Goal: Information Seeking & Learning: Learn about a topic

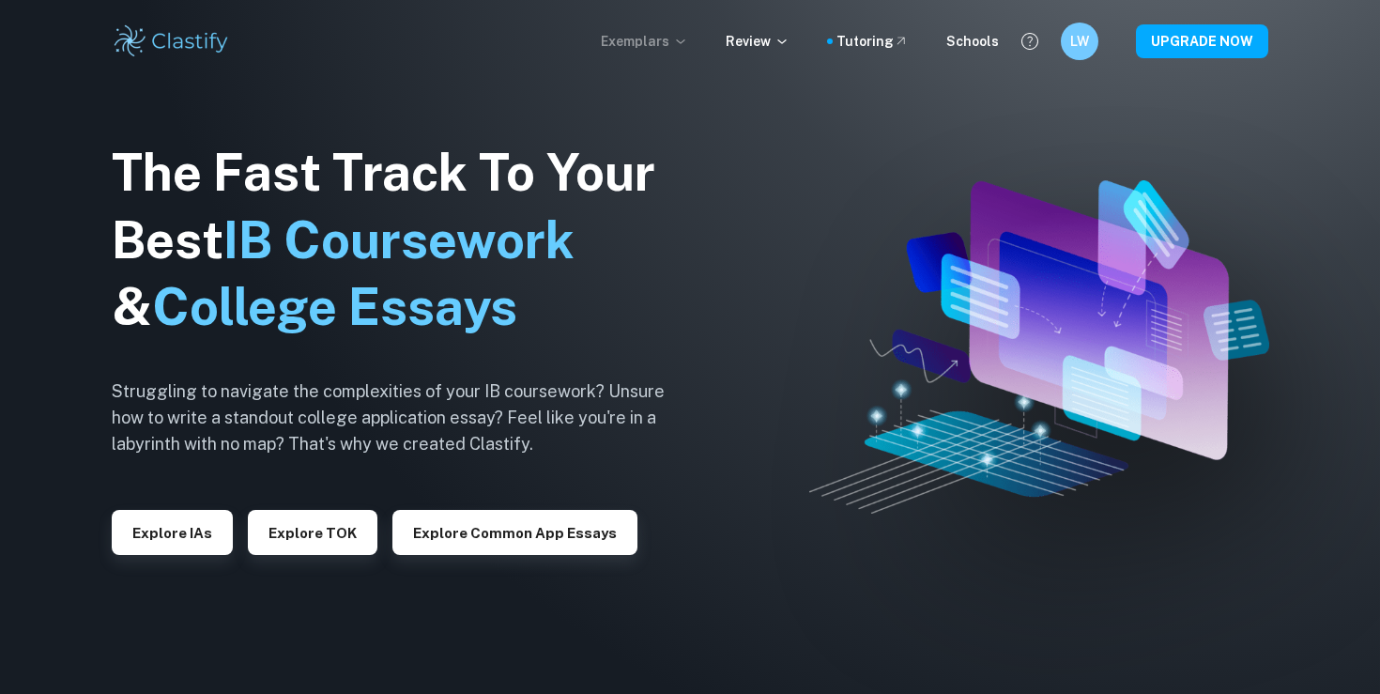
click at [669, 44] on p "Exemplars" at bounding box center [644, 41] width 87 height 21
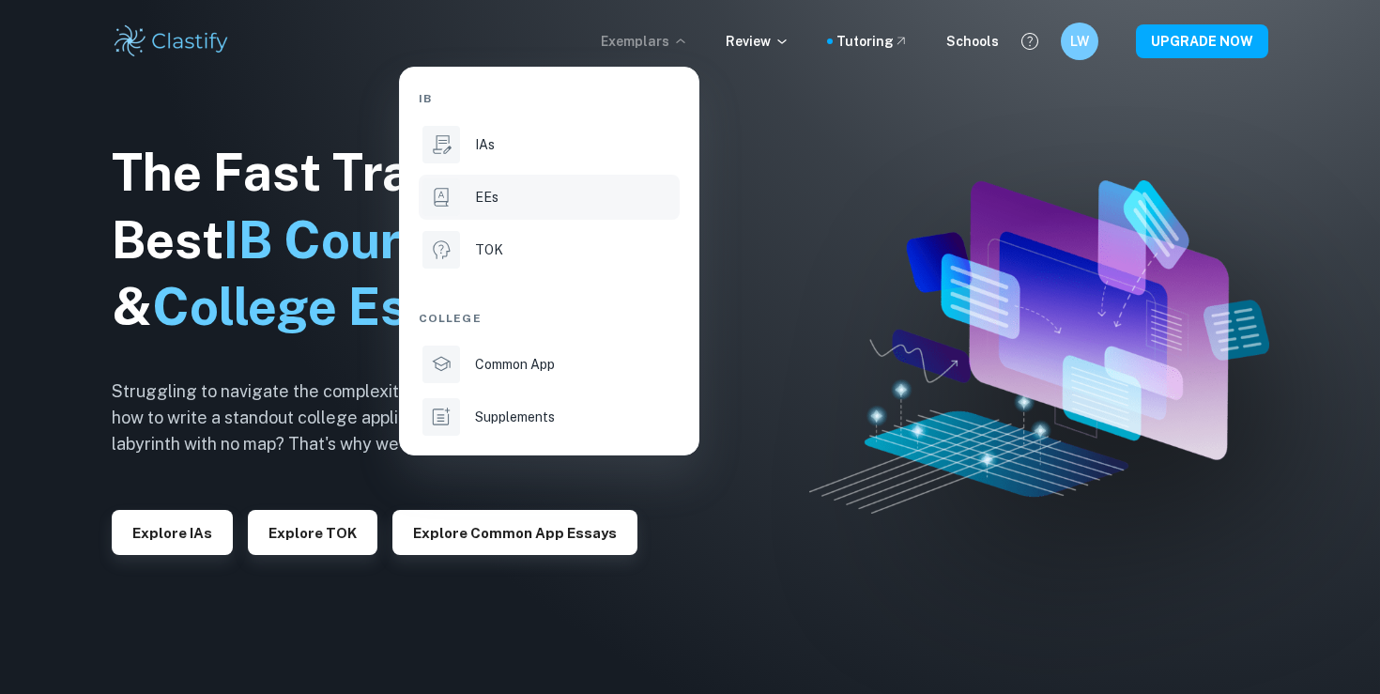
click at [544, 192] on div "EEs" at bounding box center [575, 197] width 201 height 21
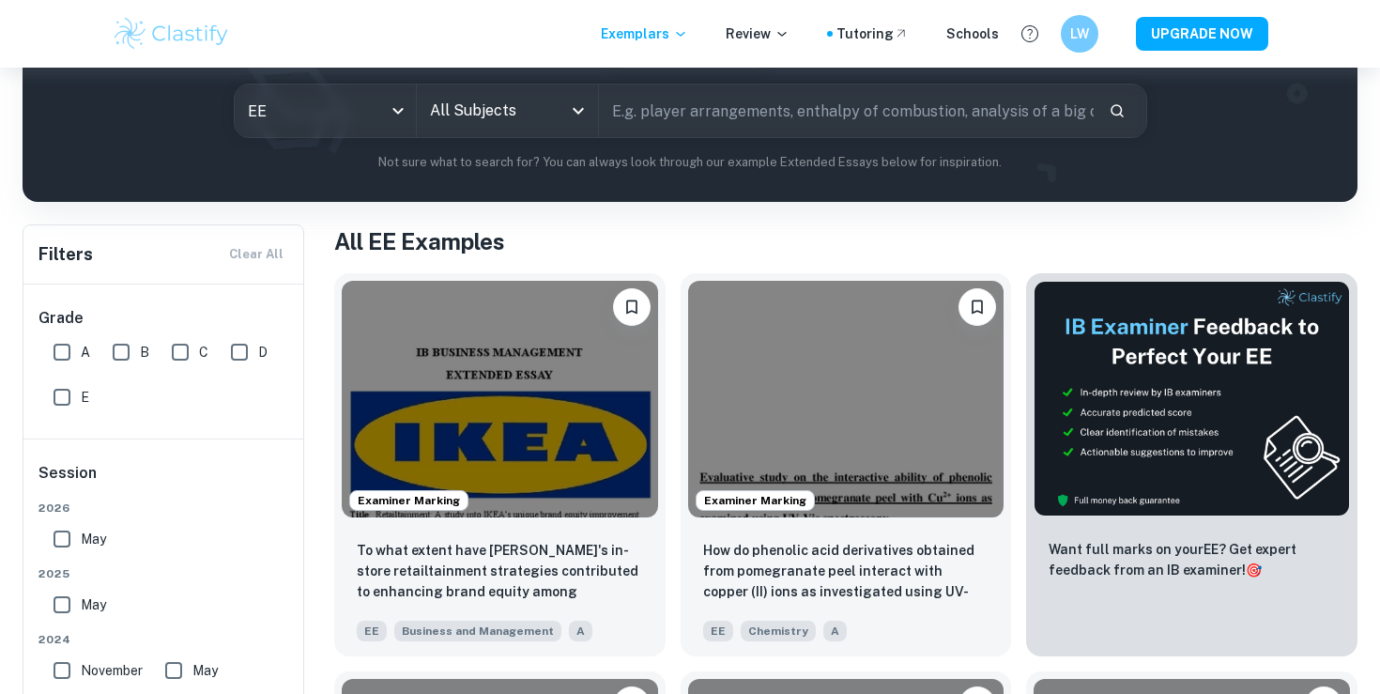
scroll to position [235, 0]
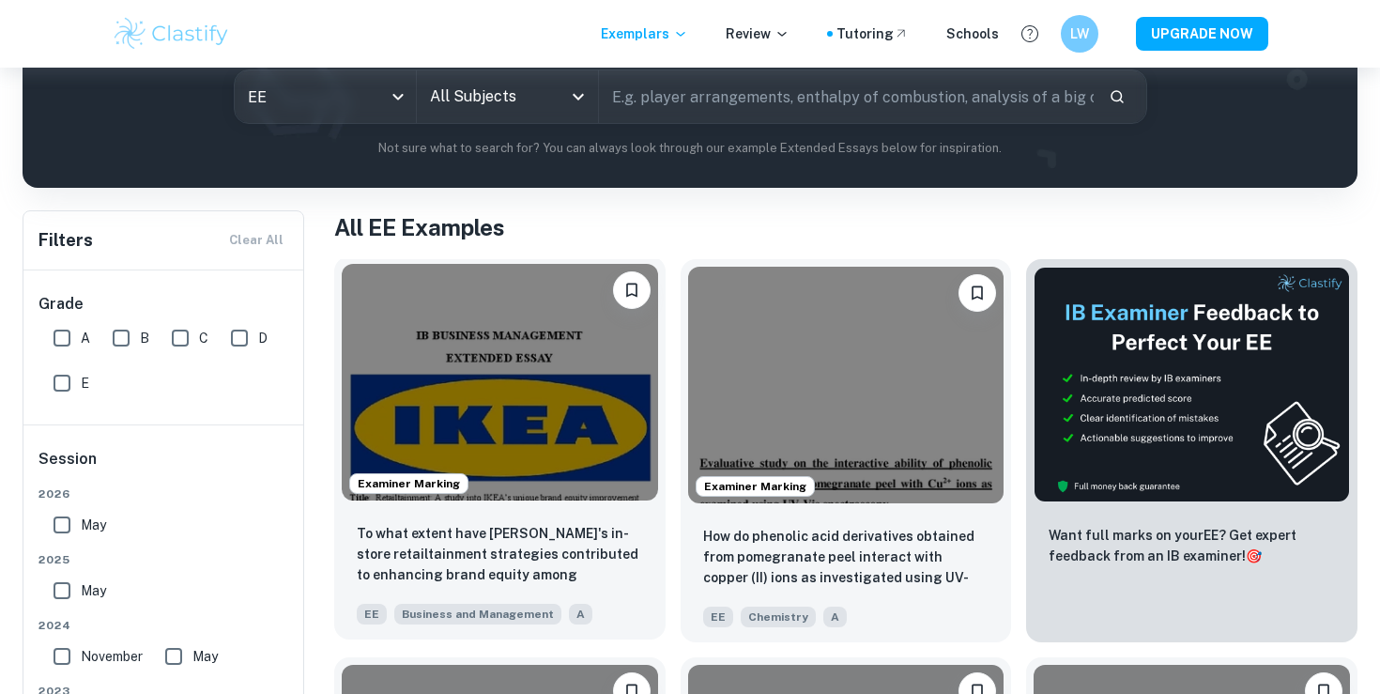
click at [540, 423] on img at bounding box center [500, 382] width 316 height 237
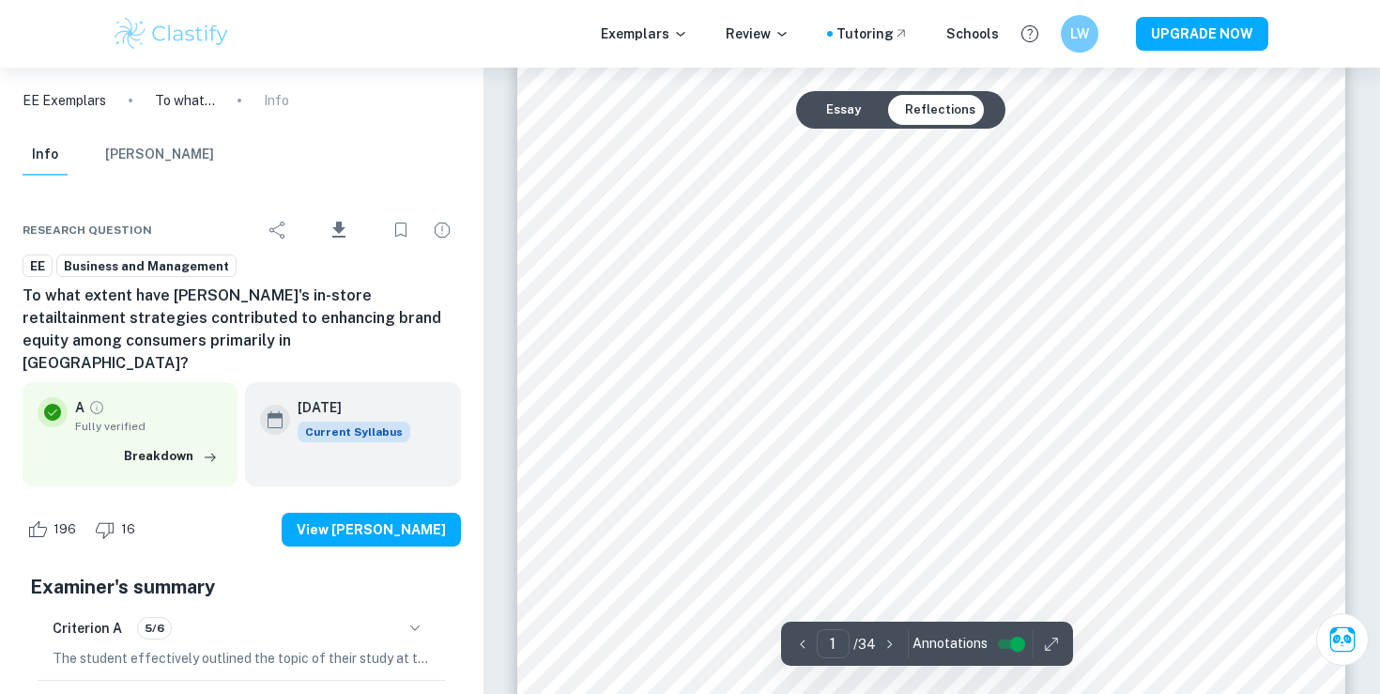
scroll to position [256, 0]
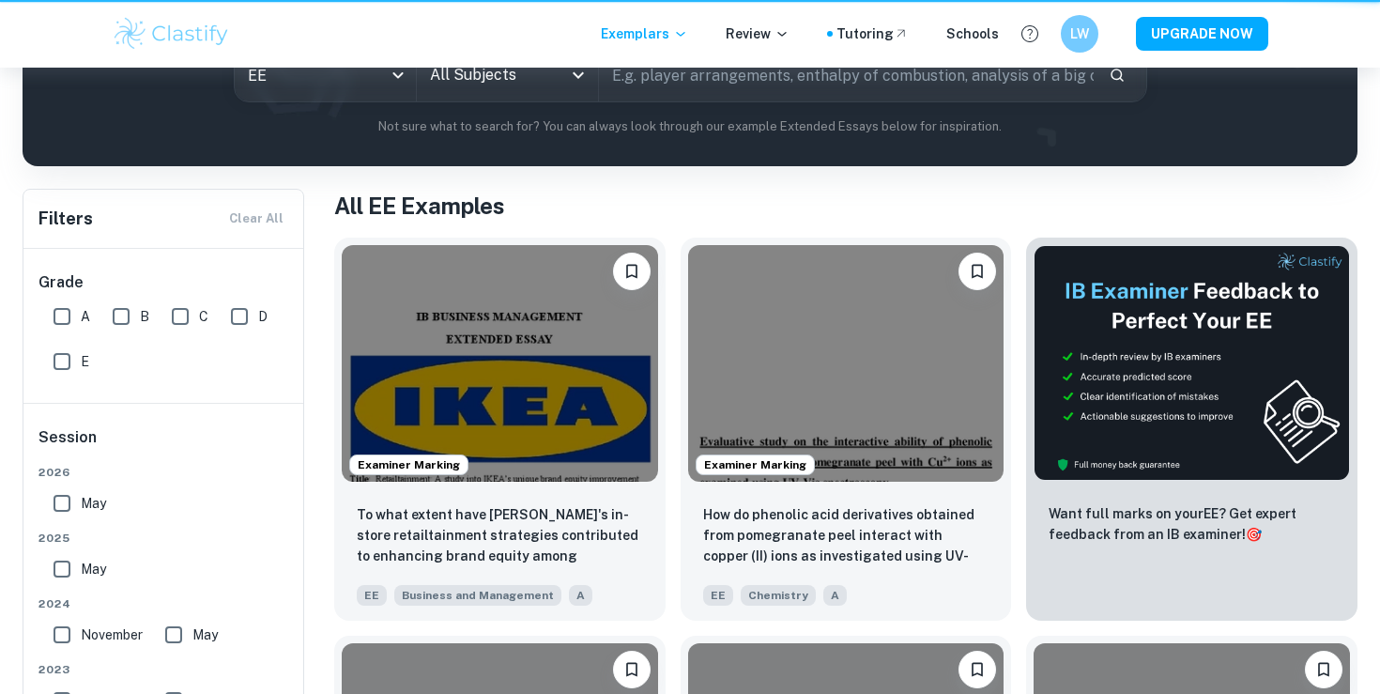
scroll to position [235, 0]
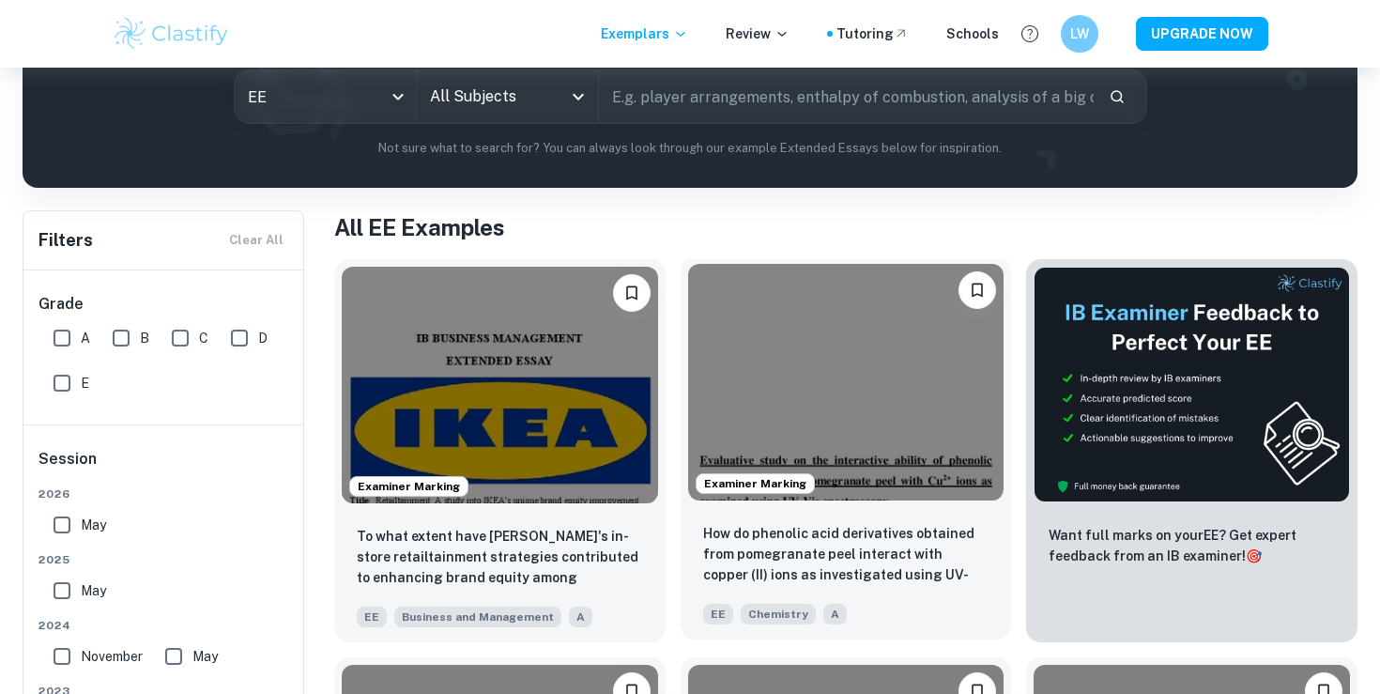
click at [846, 435] on img at bounding box center [846, 382] width 316 height 237
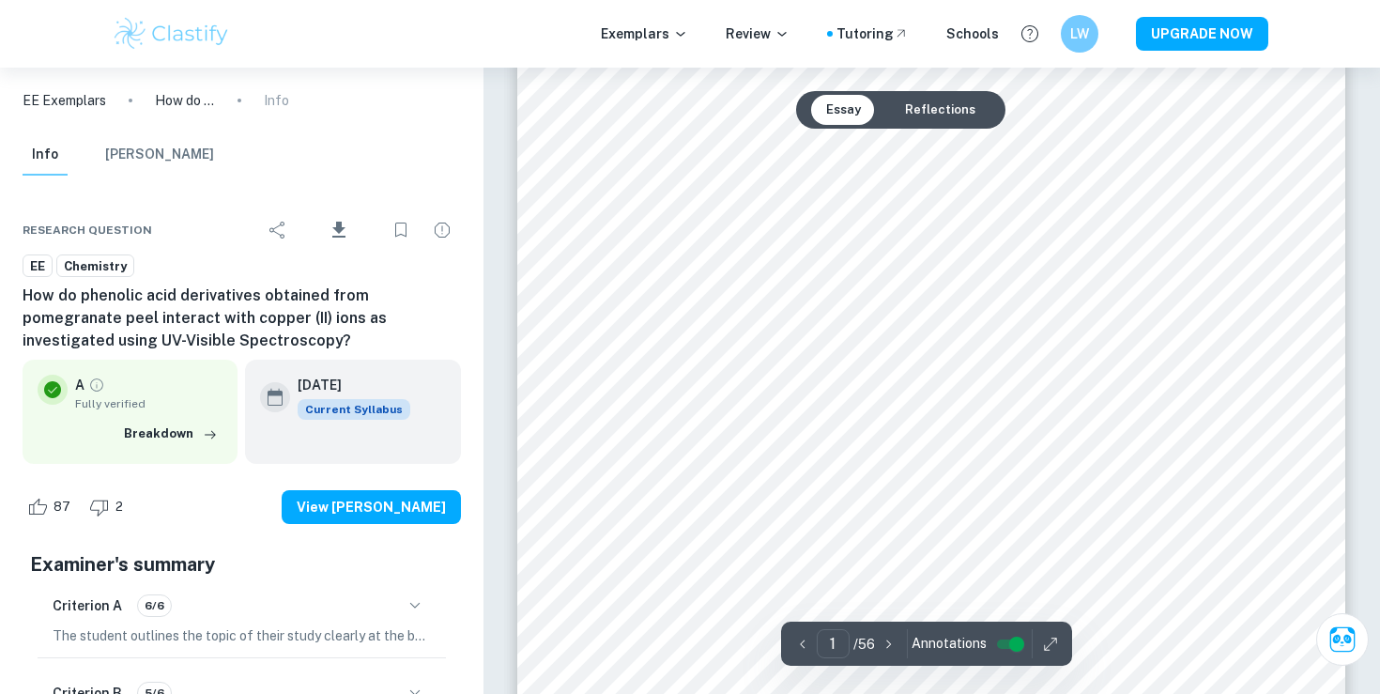
scroll to position [423, 0]
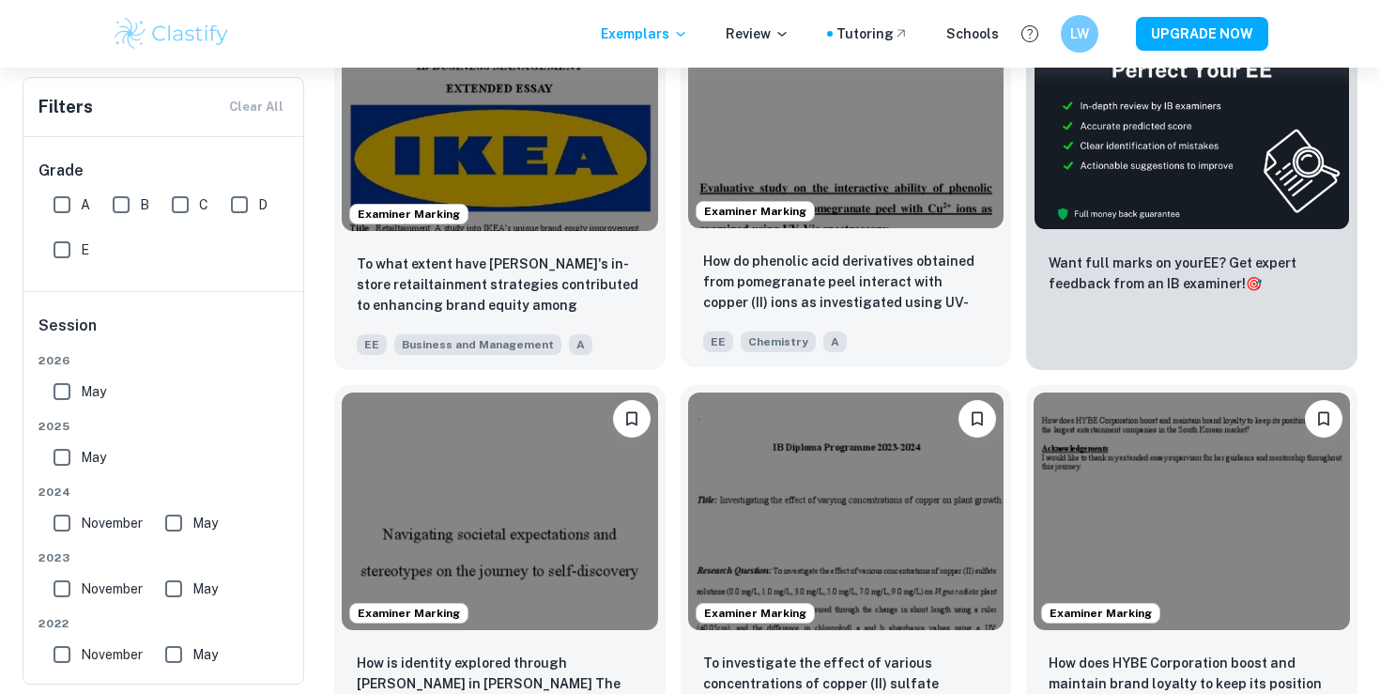
scroll to position [615, 0]
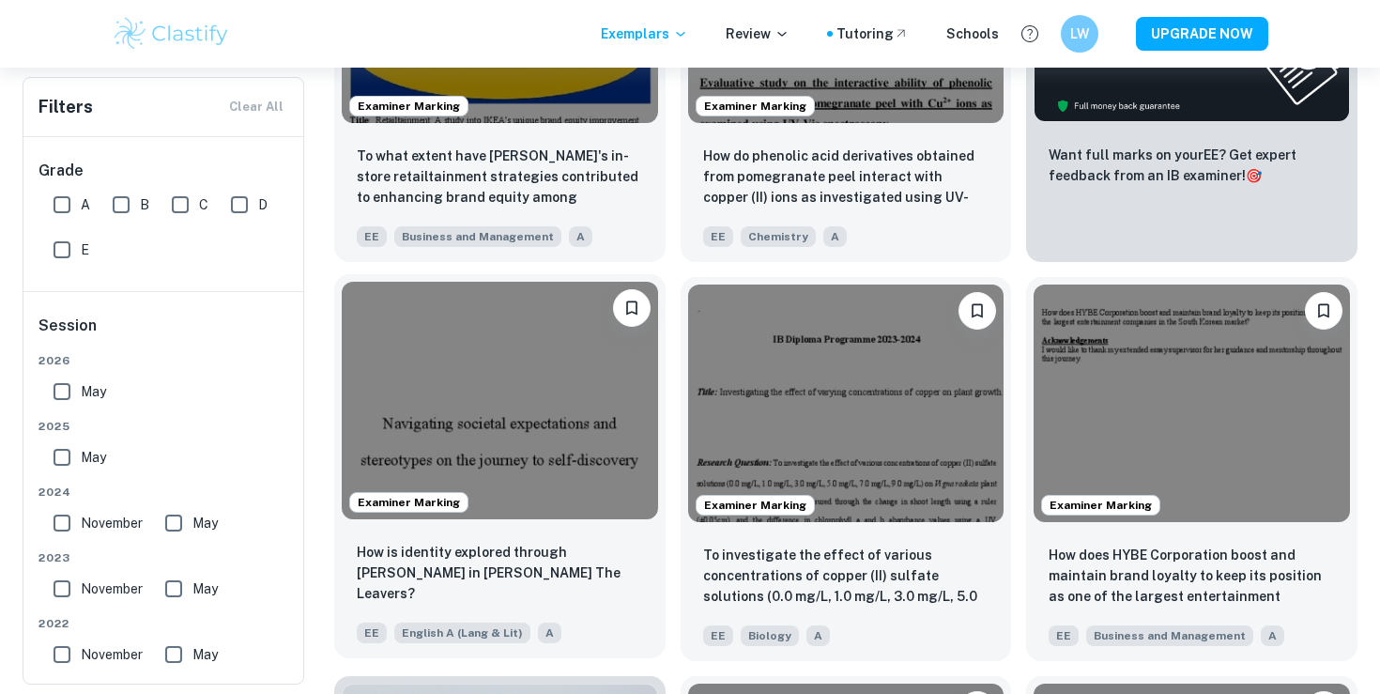
click at [507, 402] on img at bounding box center [500, 400] width 316 height 237
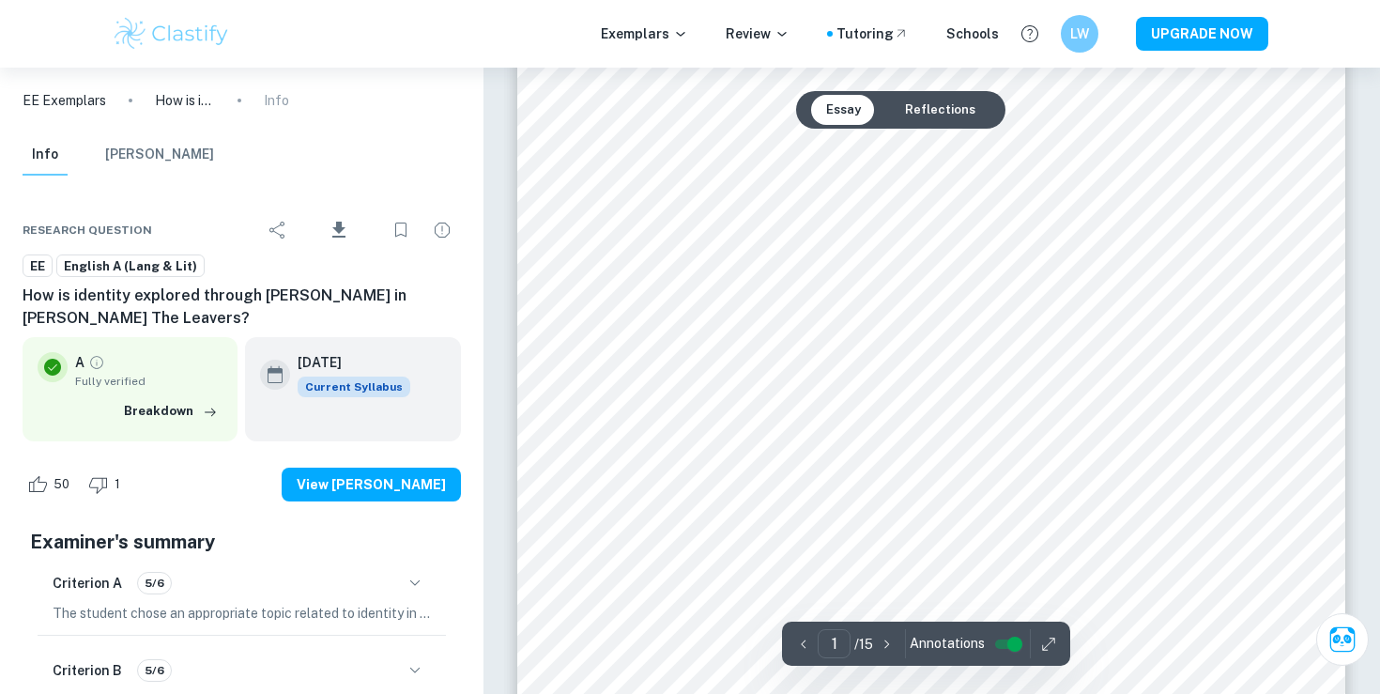
scroll to position [258, 0]
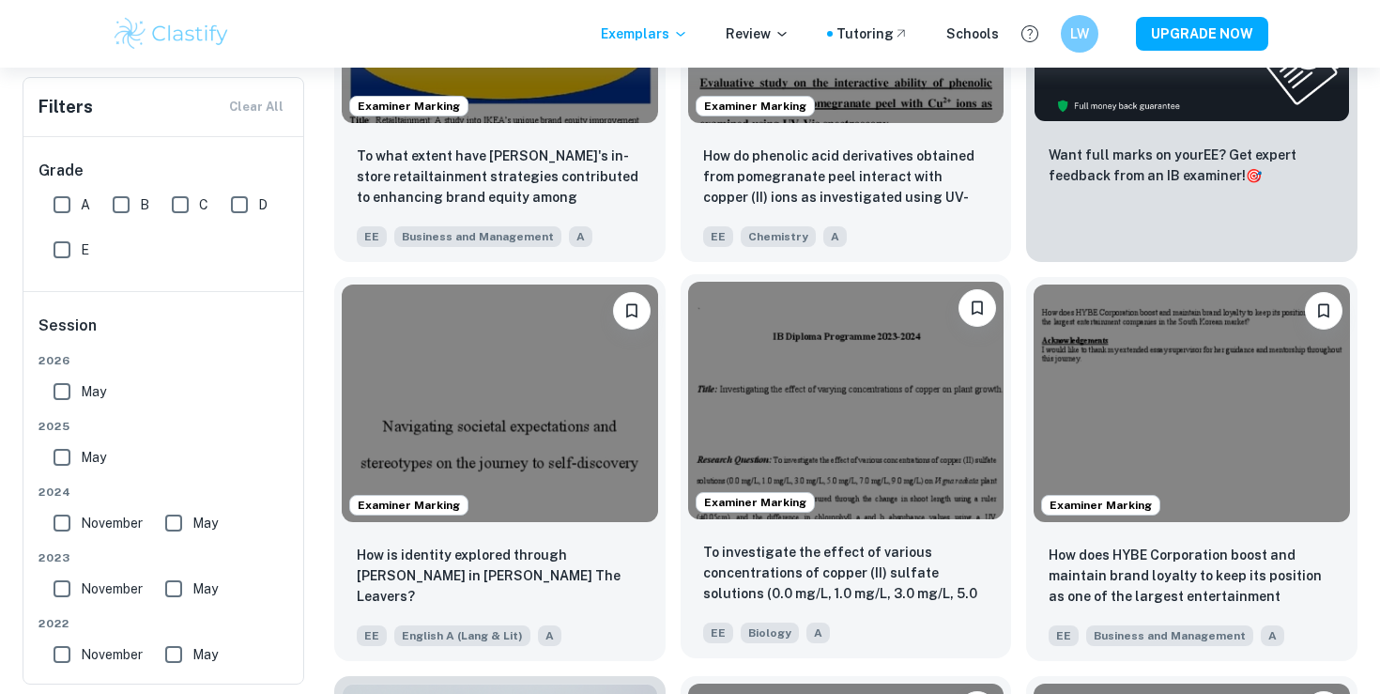
click at [783, 531] on div "To investigate the effect of various concentrations of copper (II) sulfate solu…" at bounding box center [845, 592] width 331 height 131
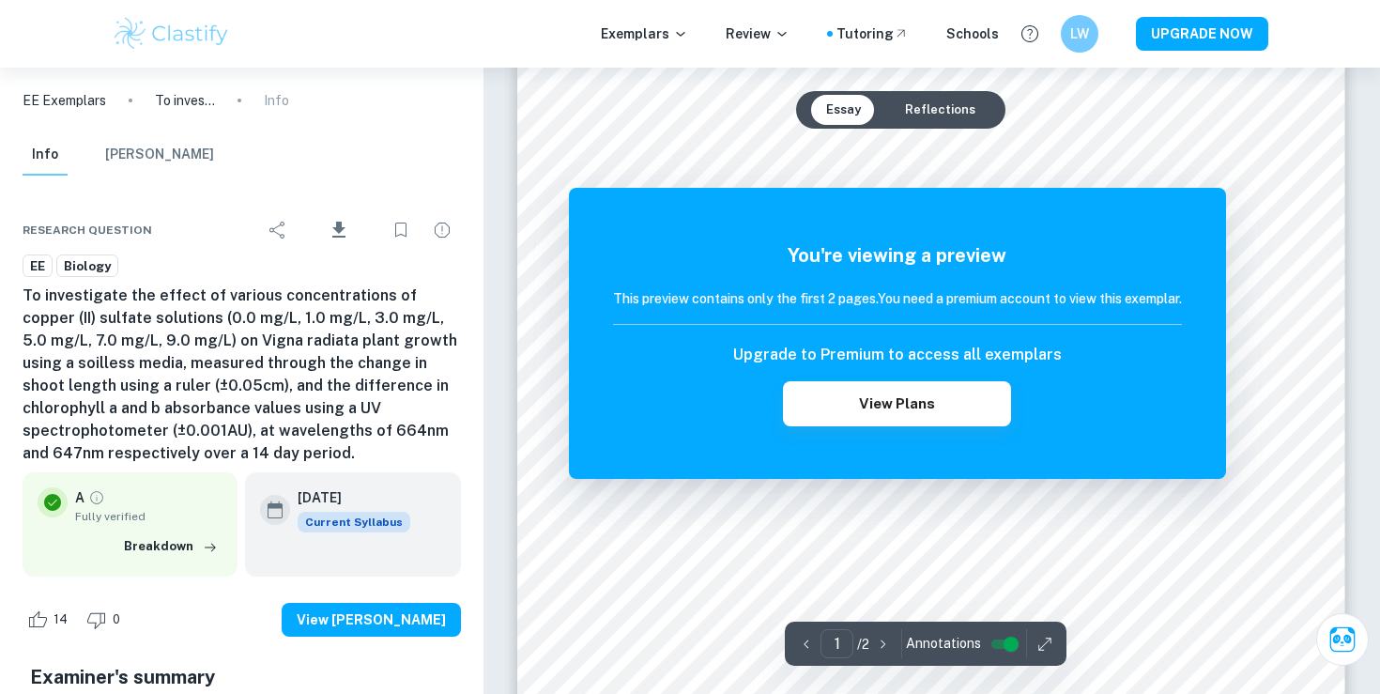
scroll to position [445, 0]
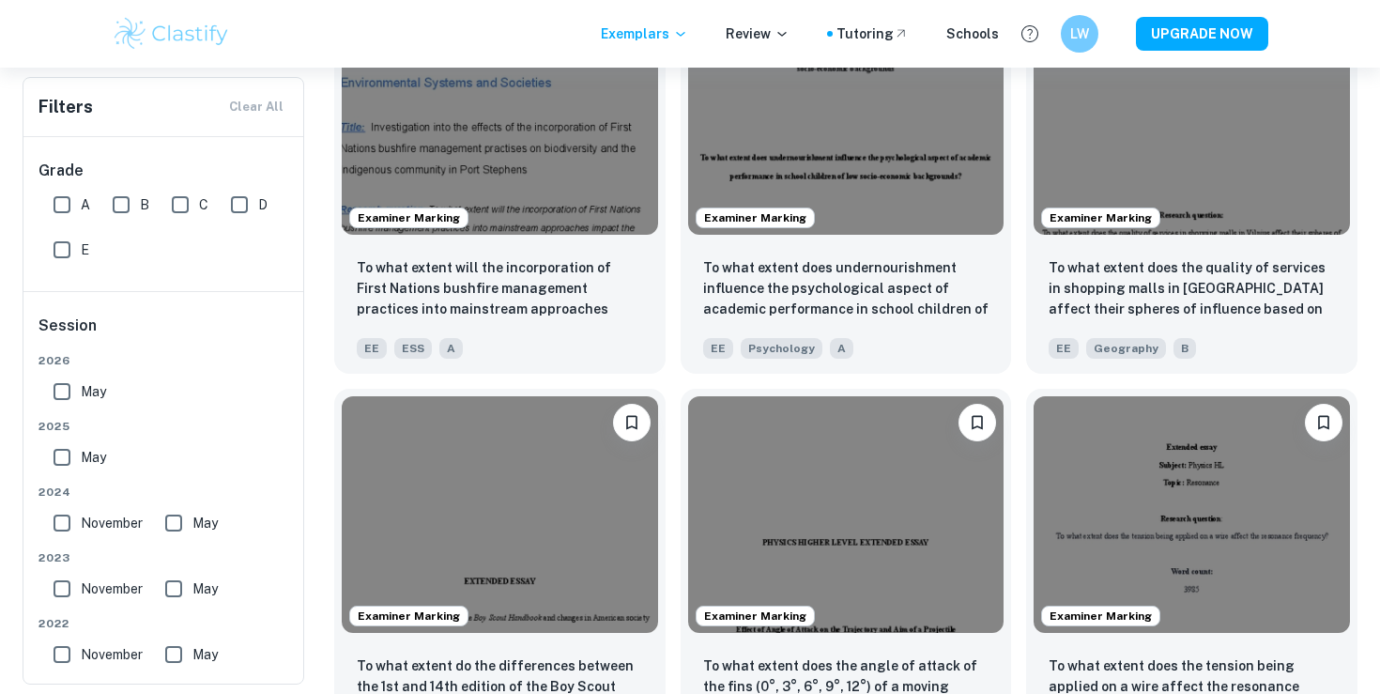
scroll to position [1702, 0]
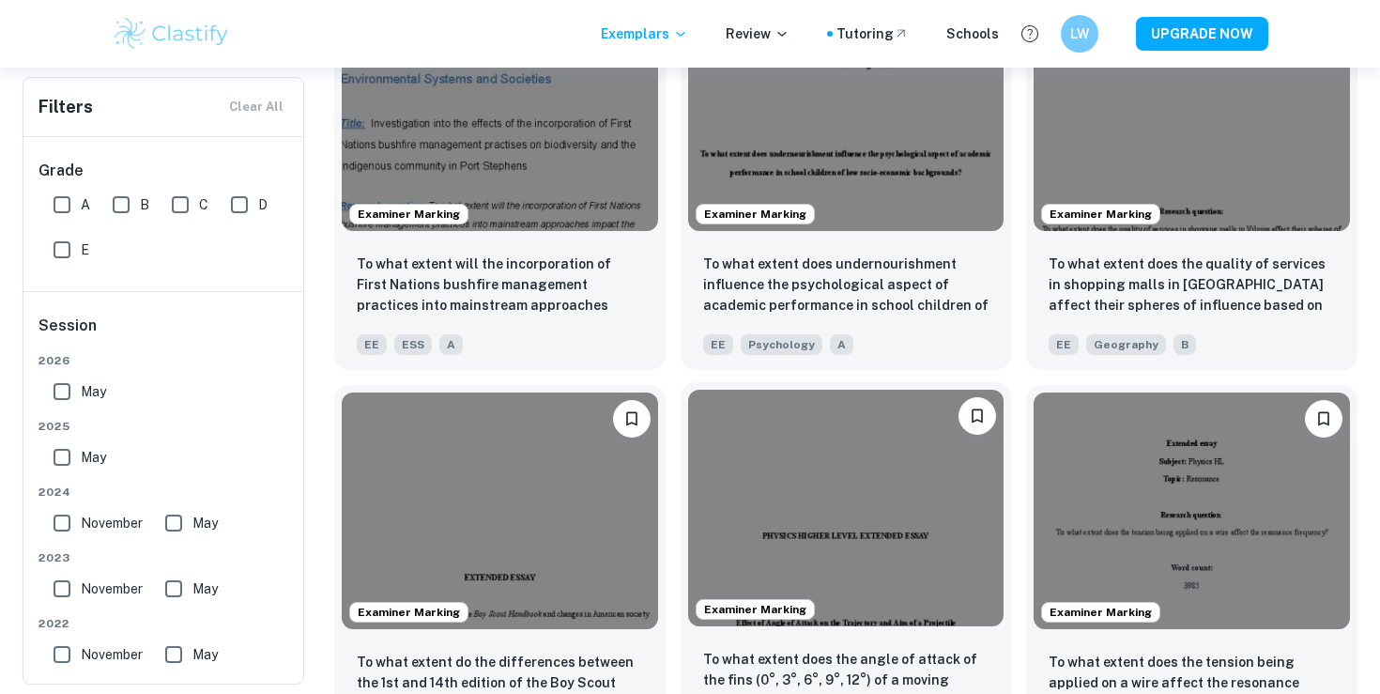
click at [880, 507] on img at bounding box center [846, 507] width 316 height 237
